Goal: Navigation & Orientation: Find specific page/section

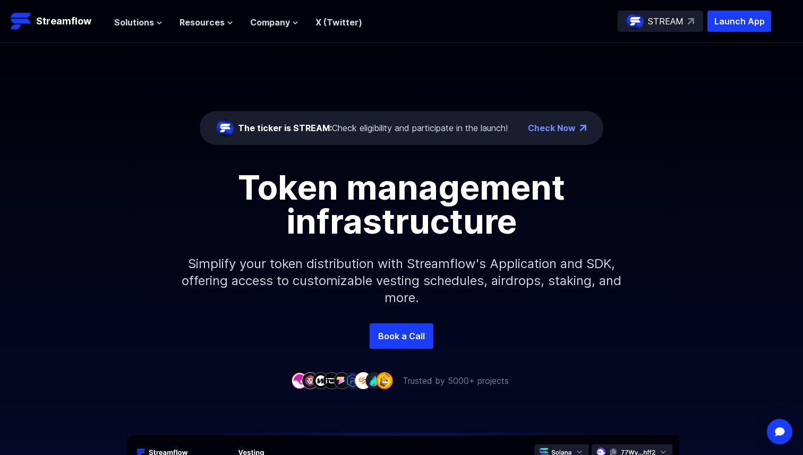
click at [200, 22] on span "Resources" at bounding box center [201, 22] width 45 height 13
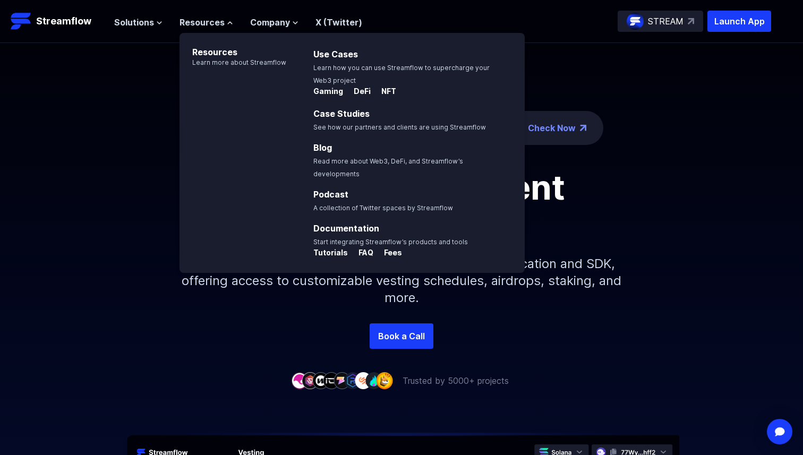
click at [200, 22] on span "Resources" at bounding box center [201, 22] width 45 height 13
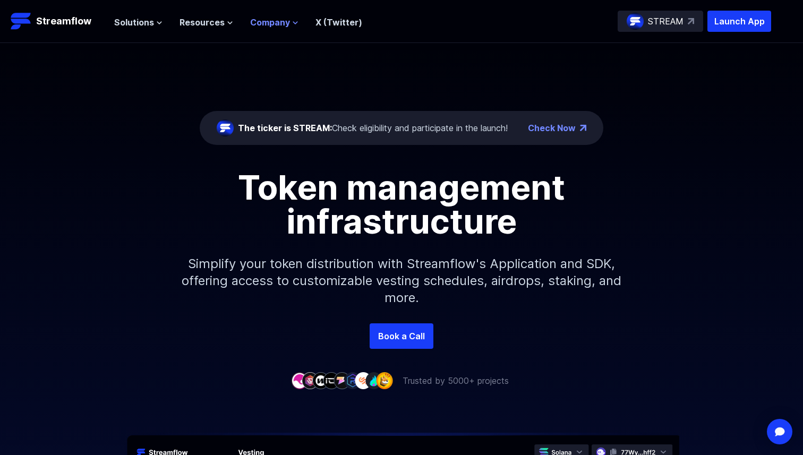
click at [256, 22] on span "Company" at bounding box center [270, 22] width 40 height 13
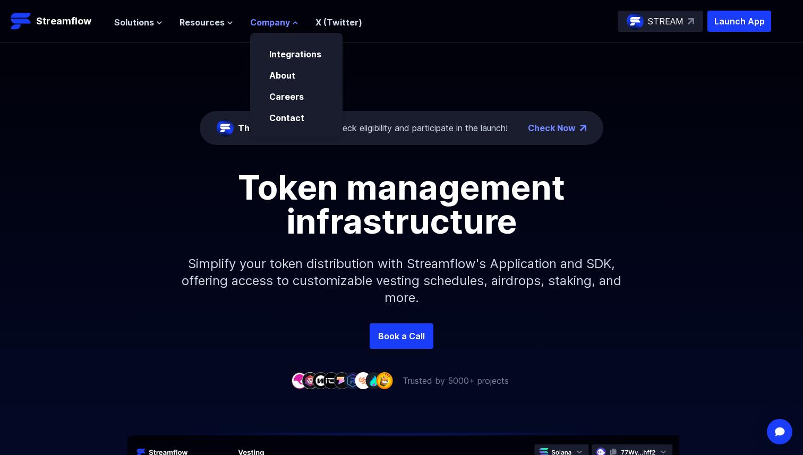
click at [256, 22] on span "Company" at bounding box center [270, 22] width 40 height 13
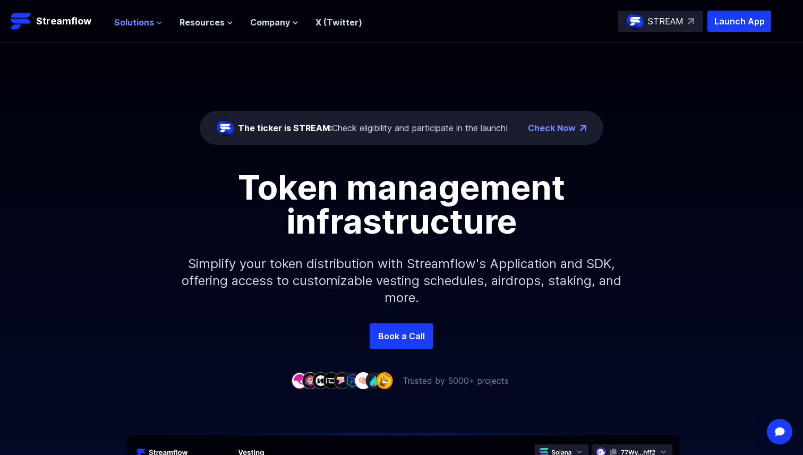
click at [151, 20] on span "Solutions" at bounding box center [134, 22] width 40 height 13
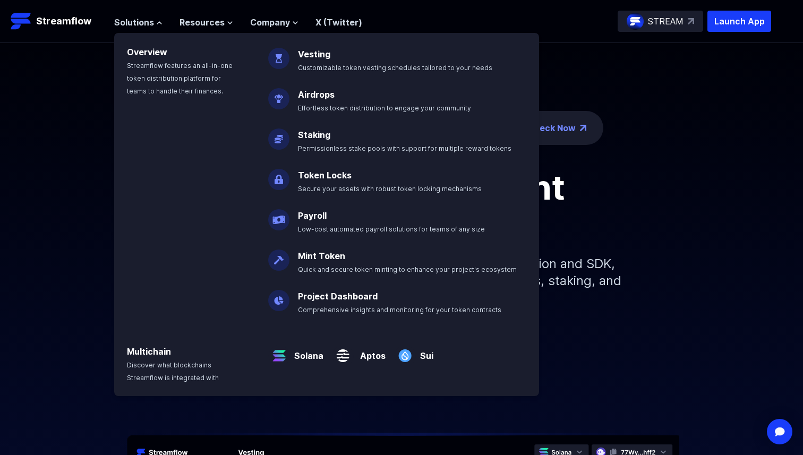
click at [221, 14] on nav "Solutions Overview Streamflow features an all-in-one token distribution platfor…" at bounding box center [238, 21] width 248 height 14
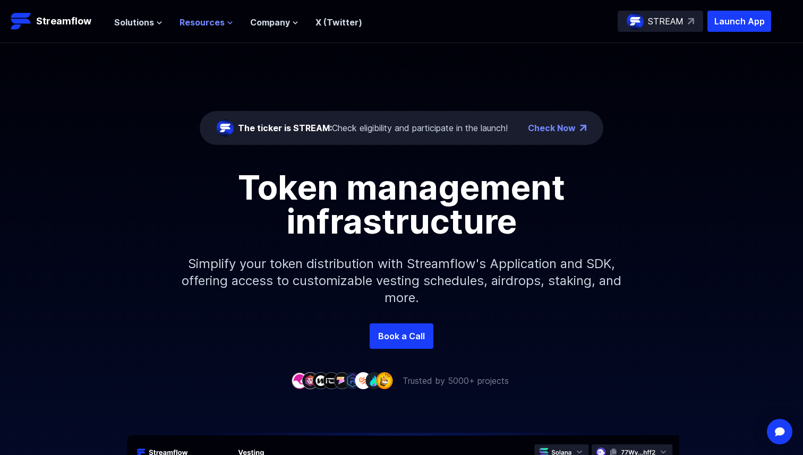
click at [219, 24] on span "Resources" at bounding box center [201, 22] width 45 height 13
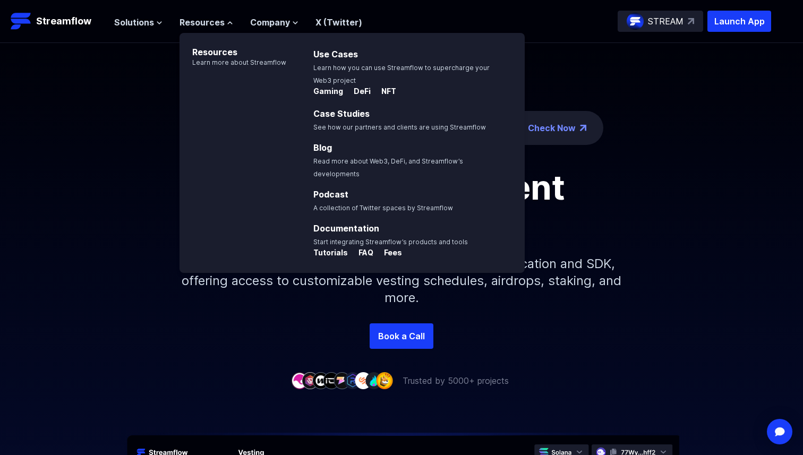
click at [95, 82] on div "The ticker is STREAM: Check eligibility and participate in the launch! Check No…" at bounding box center [401, 183] width 803 height 280
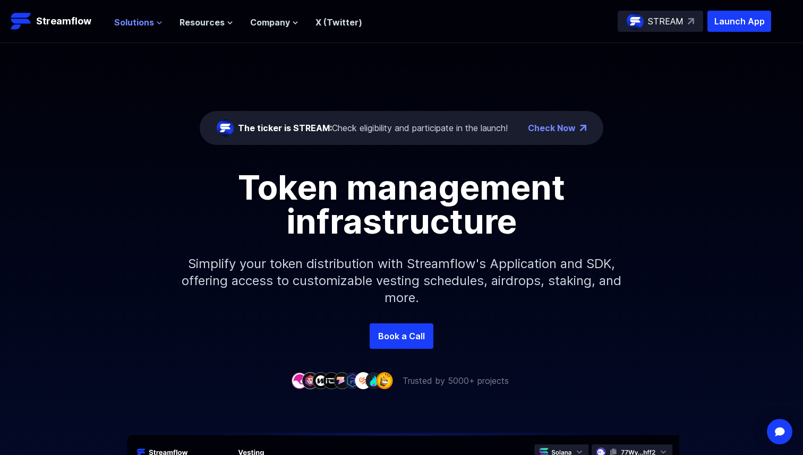
click at [156, 25] on icon at bounding box center [159, 23] width 6 height 6
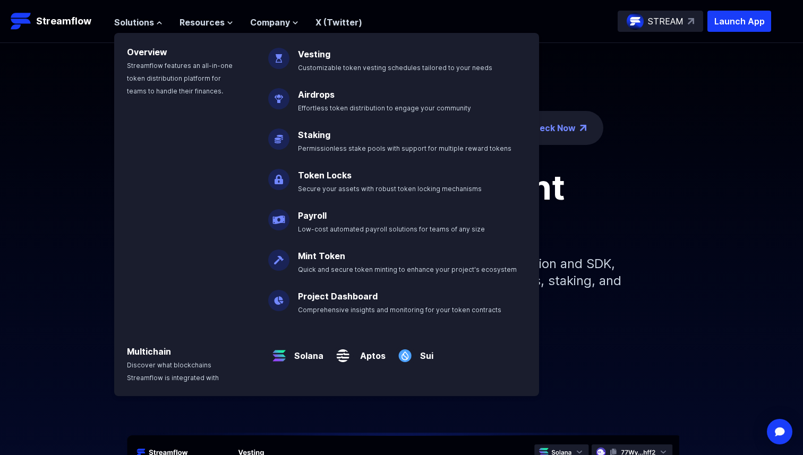
click at [23, 164] on div "The ticker is STREAM: Check eligibility and participate in the launch! Check No…" at bounding box center [401, 183] width 803 height 280
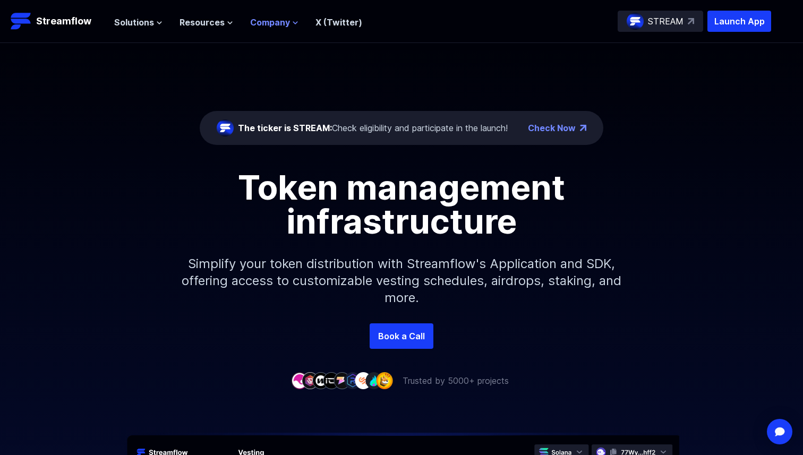
click at [284, 18] on span "Company" at bounding box center [270, 22] width 40 height 13
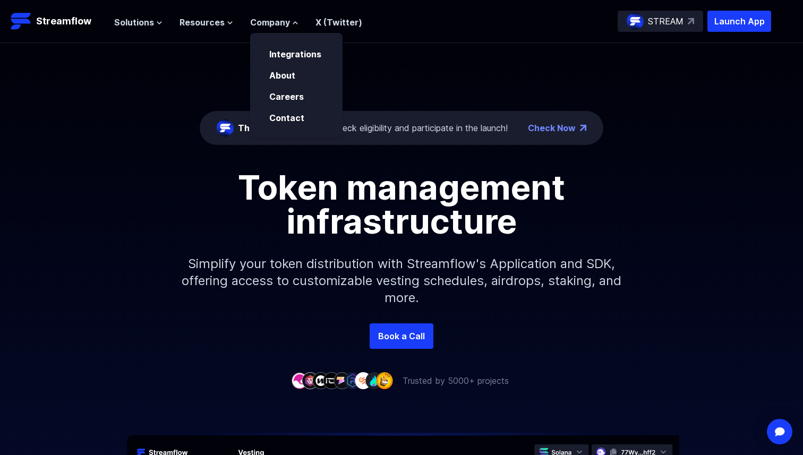
click at [169, 70] on div "The ticker is STREAM: Check eligibility and participate in the launch! Check No…" at bounding box center [401, 183] width 803 height 280
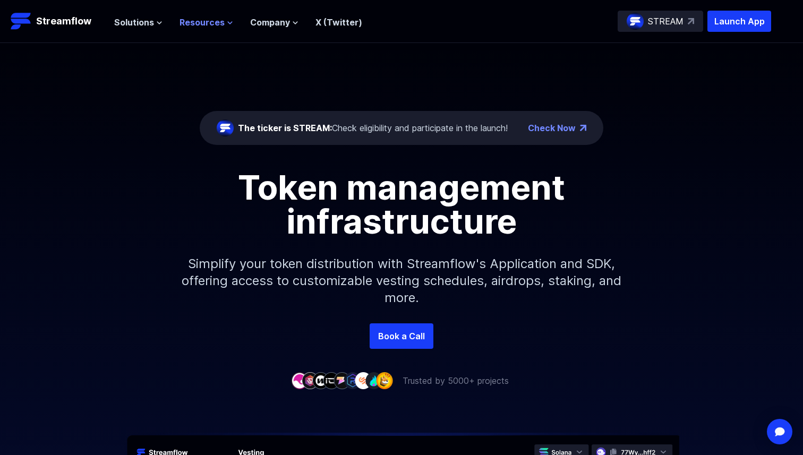
click at [217, 16] on span "Resources" at bounding box center [201, 22] width 45 height 13
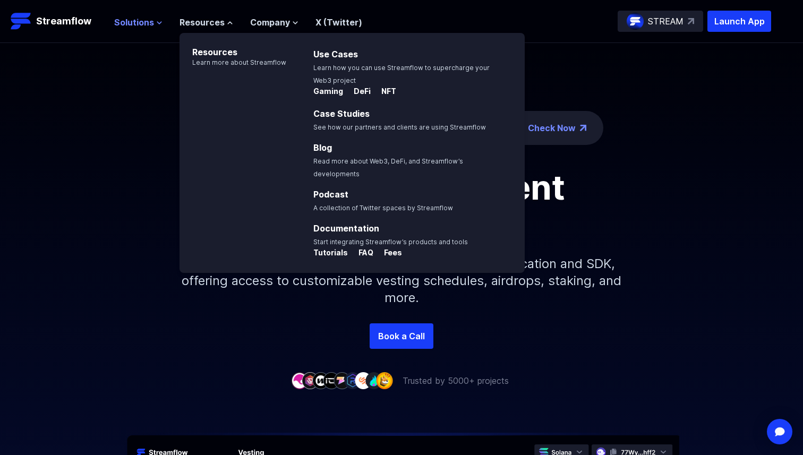
click at [132, 20] on span "Solutions" at bounding box center [134, 22] width 40 height 13
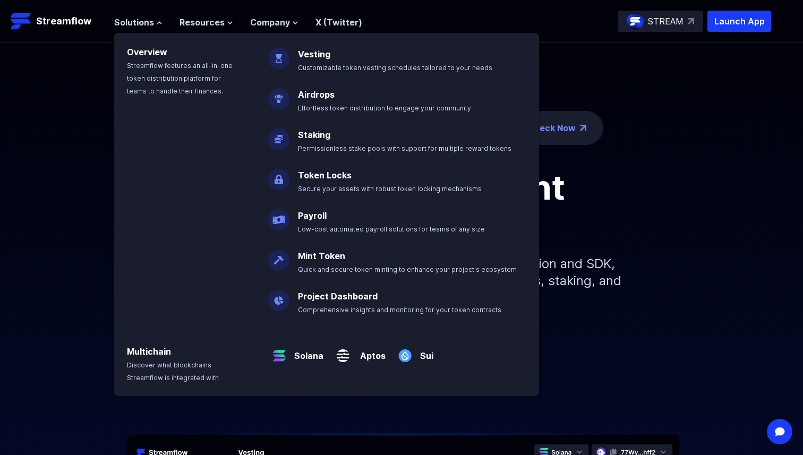
click at [92, 87] on div "The ticker is STREAM: Check eligibility and participate in the launch! Check No…" at bounding box center [401, 183] width 803 height 280
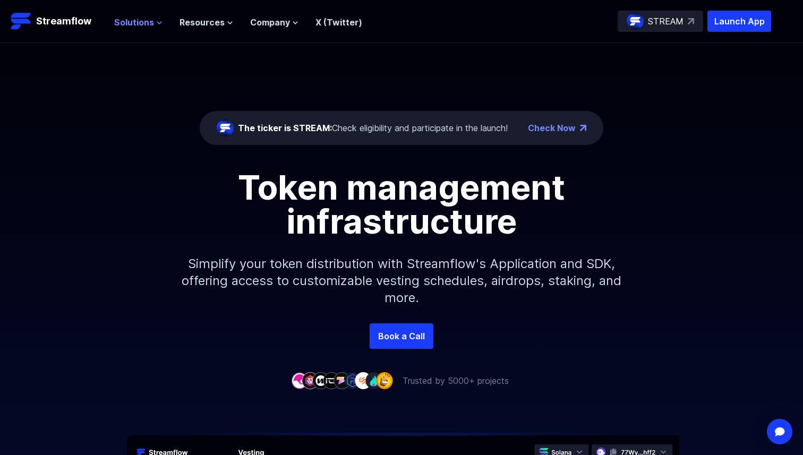
click at [153, 25] on button "Solutions" at bounding box center [138, 22] width 48 height 13
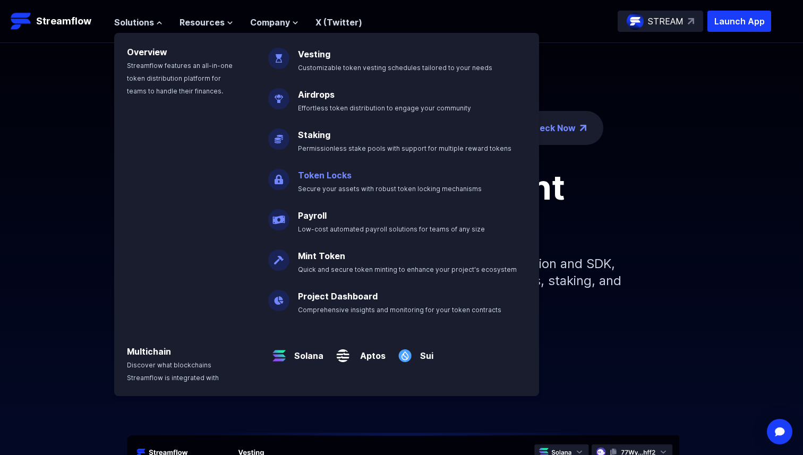
click at [314, 176] on link "Token Locks" at bounding box center [325, 175] width 54 height 11
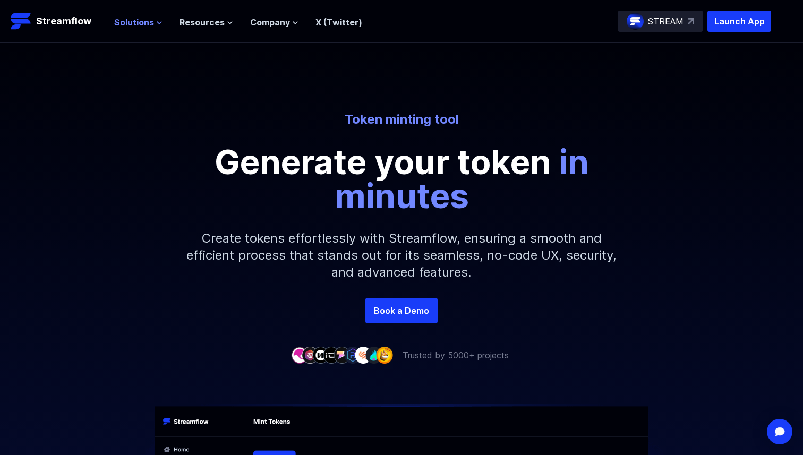
click at [132, 28] on span "Solutions" at bounding box center [134, 22] width 40 height 13
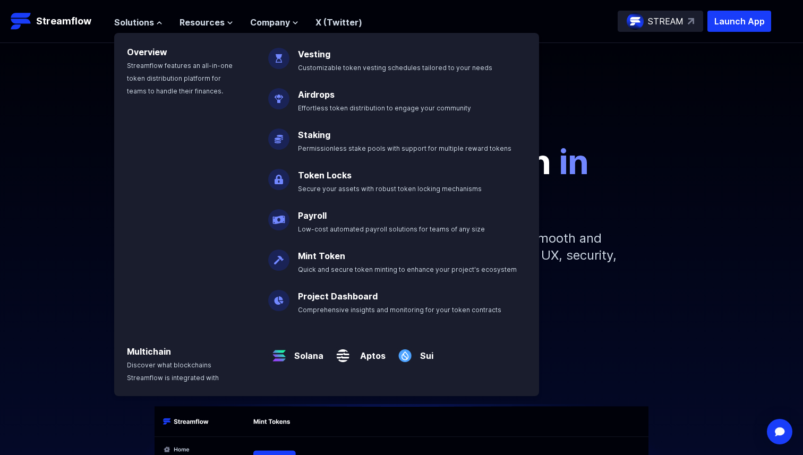
click at [61, 186] on div "Token minting tool Generate your token in minutes Create tokens effortlessly wi…" at bounding box center [401, 204] width 803 height 187
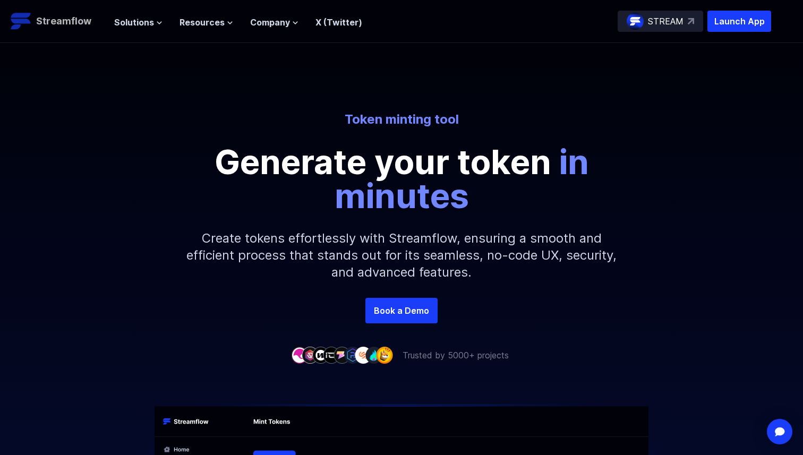
click at [67, 22] on p "Streamflow" at bounding box center [63, 21] width 55 height 15
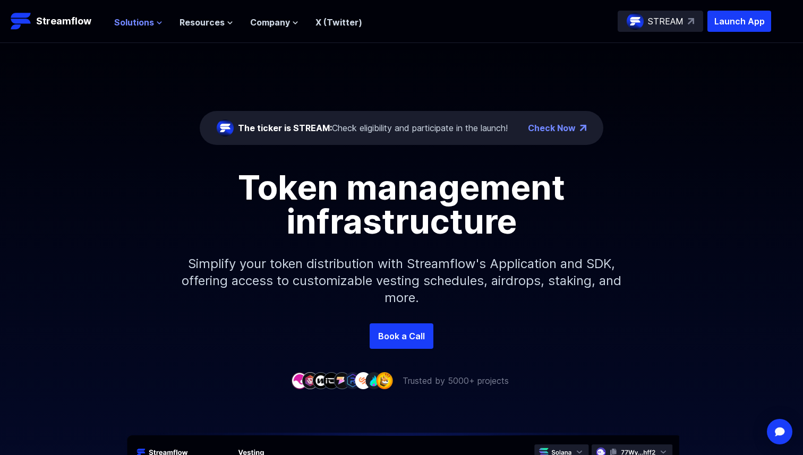
click at [145, 19] on span "Solutions" at bounding box center [134, 22] width 40 height 13
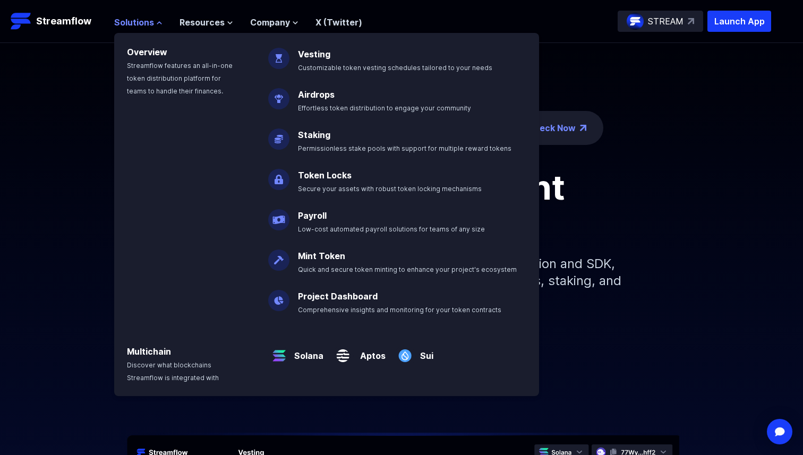
click at [145, 19] on span "Solutions" at bounding box center [134, 22] width 40 height 13
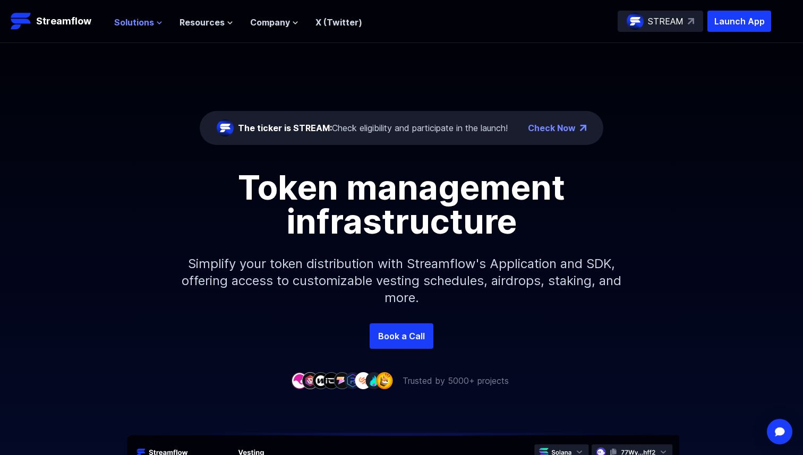
click at [150, 25] on span "Solutions" at bounding box center [134, 22] width 40 height 13
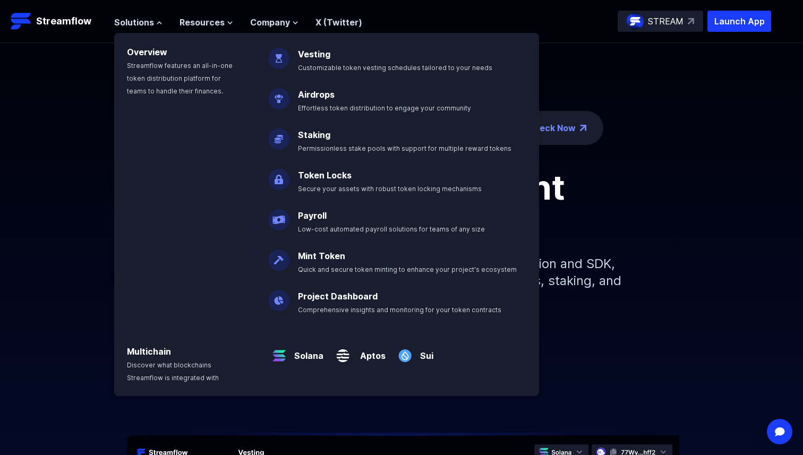
click at [83, 79] on div "The ticker is STREAM: Check eligibility and participate in the launch! Check No…" at bounding box center [401, 183] width 803 height 280
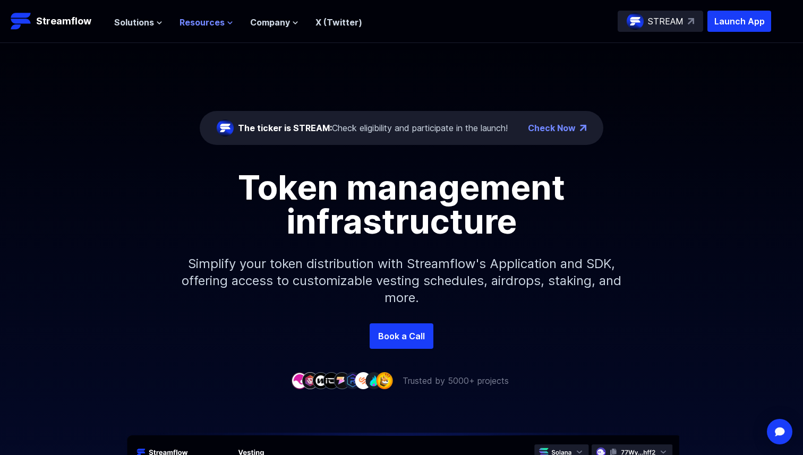
click at [225, 17] on button "Resources" at bounding box center [206, 22] width 54 height 13
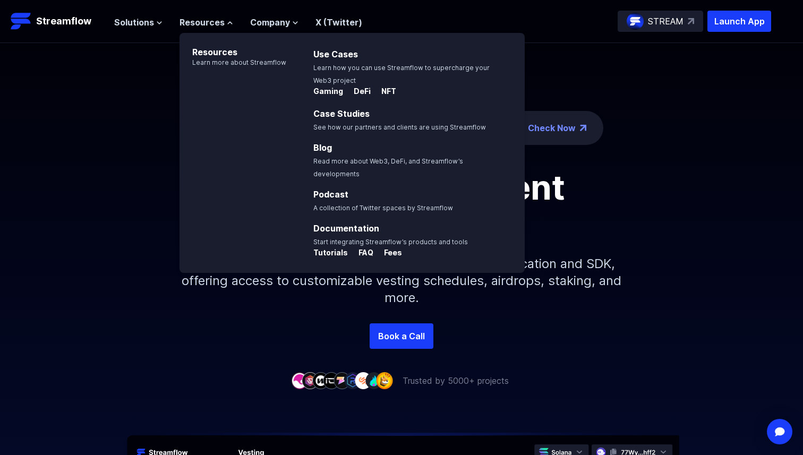
click at [117, 133] on div "The ticker is STREAM: Check eligibility and participate in the launch! Check No…" at bounding box center [401, 183] width 803 height 280
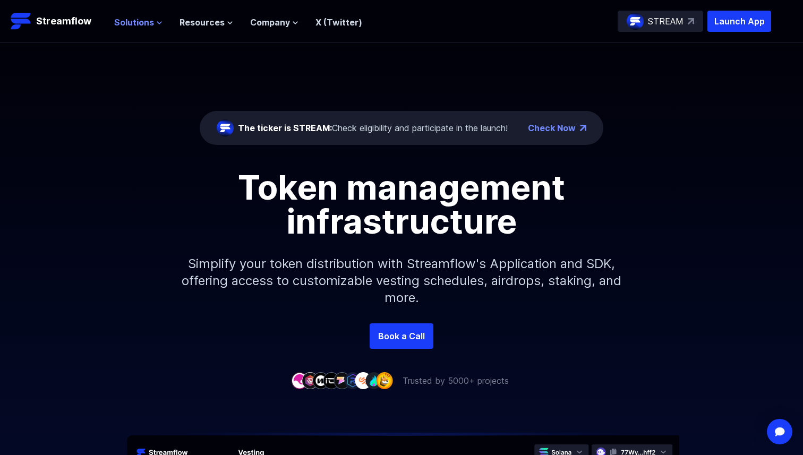
click at [137, 23] on span "Solutions" at bounding box center [134, 22] width 40 height 13
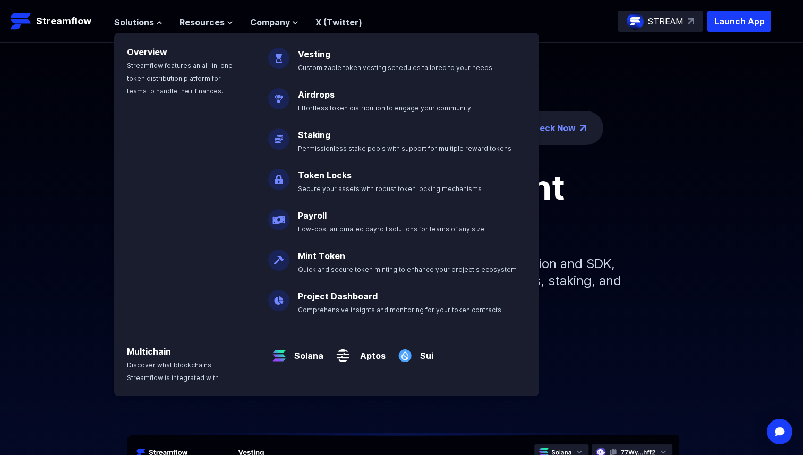
click at [74, 88] on div "The ticker is STREAM: Check eligibility and participate in the launch! Check No…" at bounding box center [401, 183] width 803 height 280
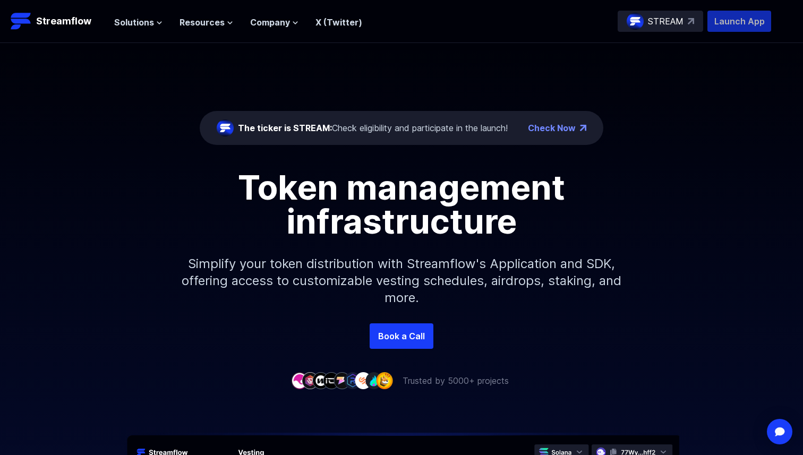
click at [722, 23] on p "Launch App" at bounding box center [739, 21] width 64 height 21
